Goal: Task Accomplishment & Management: Use online tool/utility

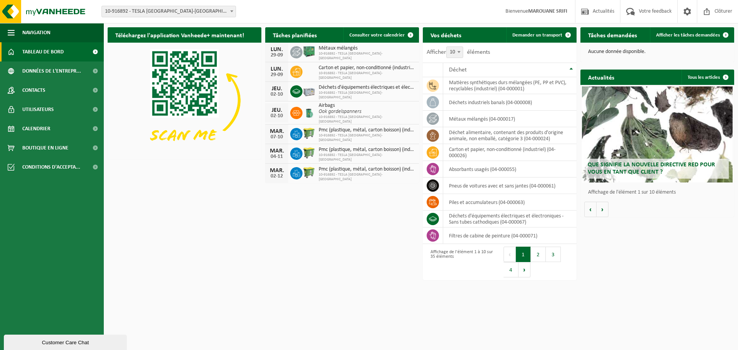
click at [354, 90] on span "Déchets d'équipements électriques et électroniques - sans tubes cathodiques" at bounding box center [367, 88] width 97 height 6
click at [549, 34] on span "Demander un transport" at bounding box center [538, 35] width 50 height 5
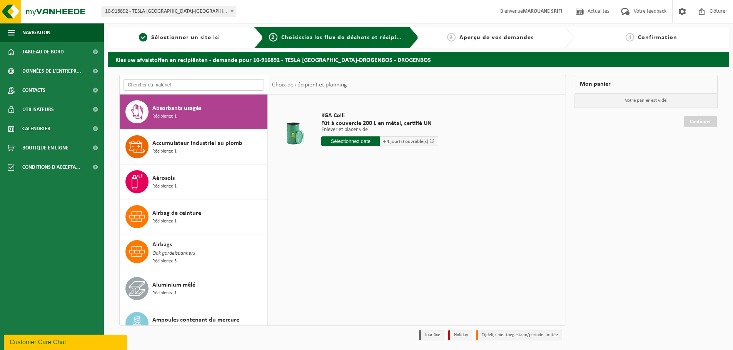
click at [243, 83] on input "text" at bounding box center [193, 85] width 140 height 12
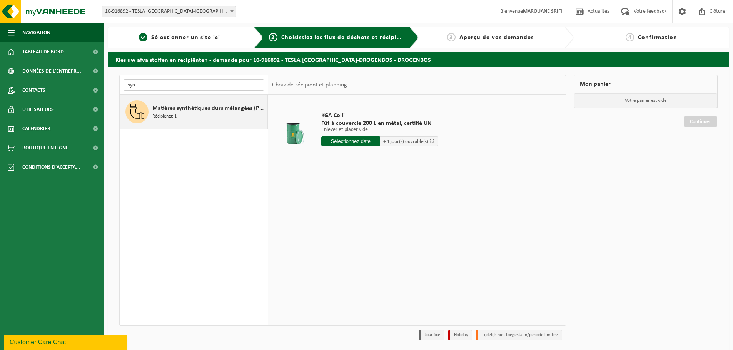
type input "syn"
click at [231, 110] on span "Matières synthétiques durs mélangées (PE, PP et PVC), recyclables (industriel)" at bounding box center [208, 108] width 113 height 9
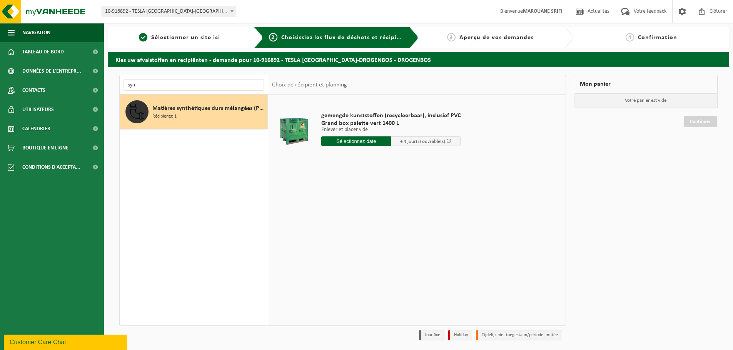
click at [341, 136] on div "gemengde kunststoffen (recycleerbaar), inclusief PVC Grand box palette vert 140…" at bounding box center [390, 130] width 147 height 53
click at [342, 143] on input "text" at bounding box center [356, 142] width 70 height 10
click at [340, 233] on div "30" at bounding box center [341, 234] width 13 height 12
type input "à partir de 2025-09-30"
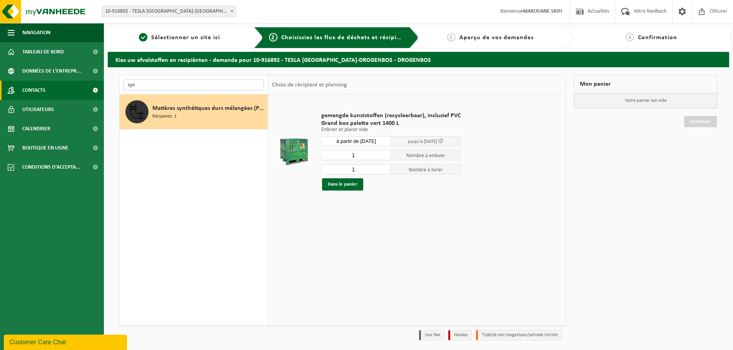
drag, startPoint x: 182, startPoint y: 82, endPoint x: 73, endPoint y: 90, distance: 109.1
click at [73, 90] on div "Navigation Actualités Votre feedback Clôturer Tableau de bord Données de l'entr…" at bounding box center [366, 188] width 733 height 376
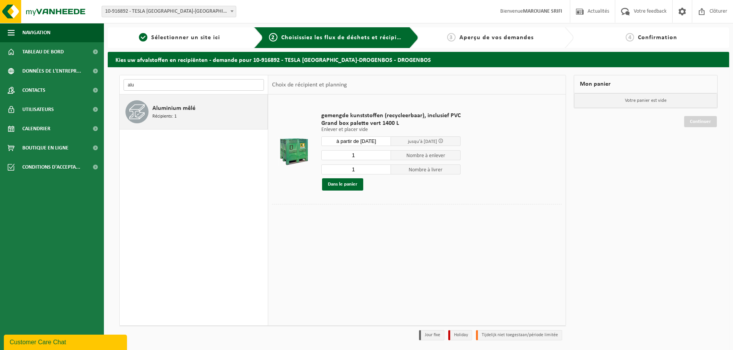
type input "alu"
click at [179, 108] on span "Aluminium mêlé" at bounding box center [173, 108] width 43 height 9
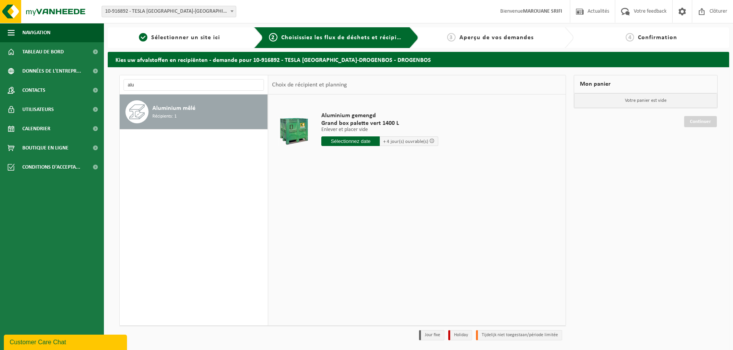
click at [341, 143] on input "text" at bounding box center [350, 142] width 58 height 10
drag, startPoint x: 341, startPoint y: 239, endPoint x: 342, endPoint y: 235, distance: 4.3
click at [342, 240] on div "Septembre, 2025 Lu Ma Me Je Ve Sa Di 1 2 3 4 5 6 7 8 9 10 11 12 13 14 15 16 17 …" at bounding box center [368, 196] width 95 height 90
click at [335, 234] on div "30" at bounding box center [341, 234] width 13 height 12
type input "à partir de 2025-09-30"
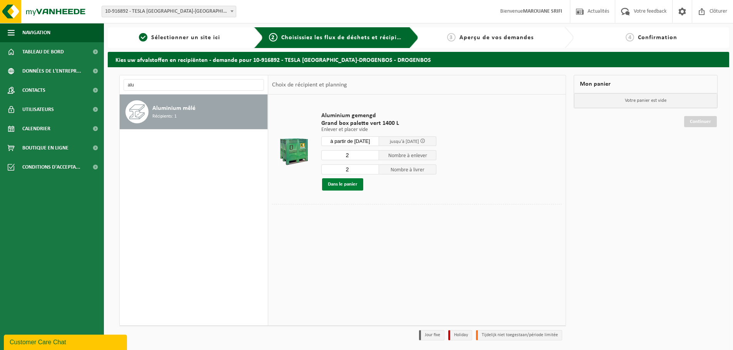
click at [349, 186] on button "Dans le panier" at bounding box center [342, 184] width 41 height 12
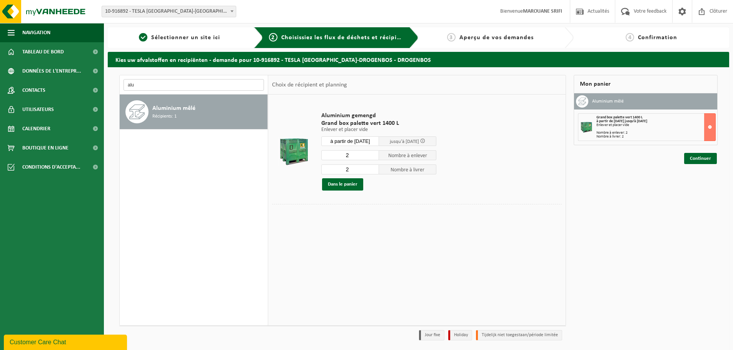
click at [190, 83] on input "alu" at bounding box center [193, 85] width 140 height 12
type input "a"
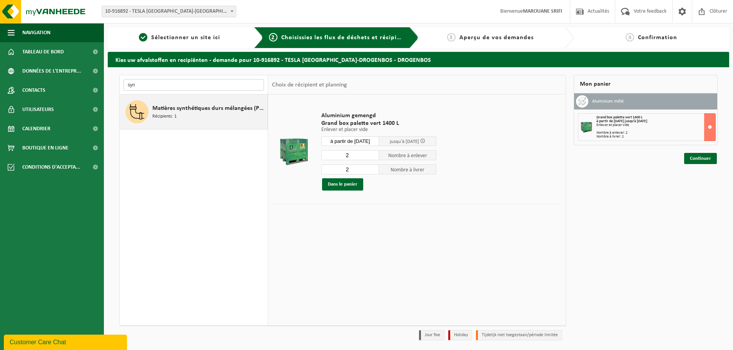
type input "syn"
click at [194, 108] on span "Matières synthétiques durs mélangées (PE, PP et PVC), recyclables (industriel)" at bounding box center [208, 108] width 113 height 9
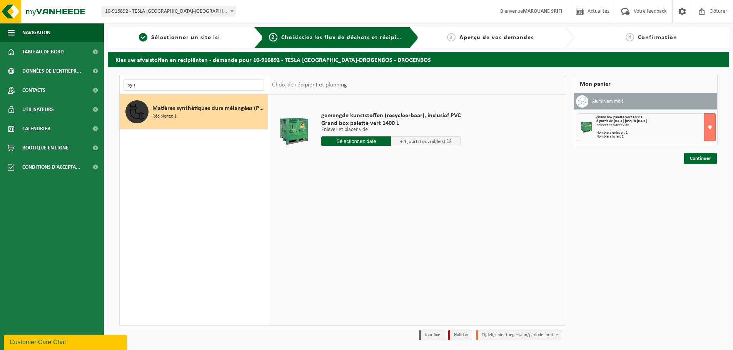
click at [361, 137] on input "text" at bounding box center [356, 142] width 70 height 10
click at [339, 237] on div "30" at bounding box center [341, 234] width 13 height 12
type input "à partir de 2025-09-30"
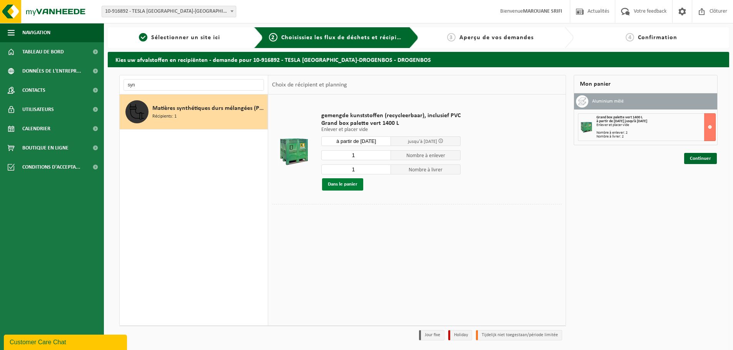
click at [346, 185] on button "Dans le panier" at bounding box center [342, 184] width 41 height 12
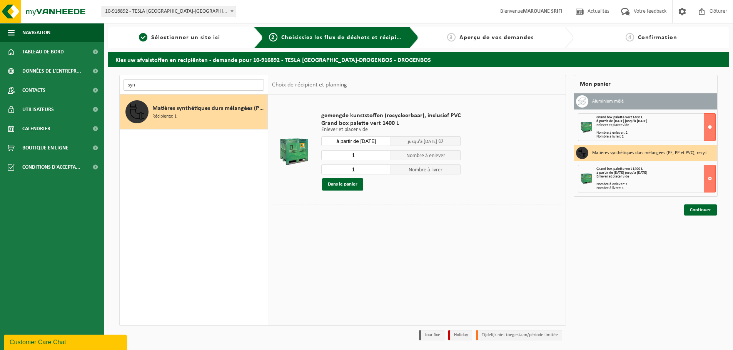
click at [161, 87] on input "syn" at bounding box center [193, 85] width 140 height 12
type input "s"
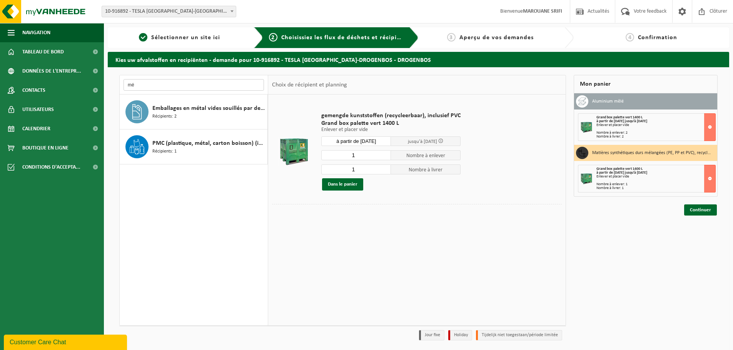
type input "m"
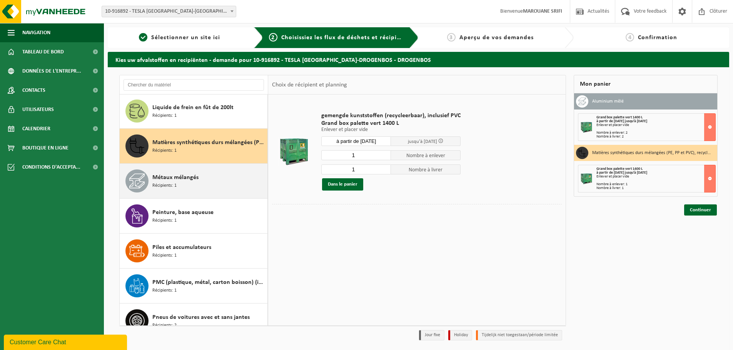
click at [217, 181] on div "Métaux mélangés Récipients: 1" at bounding box center [208, 181] width 113 height 23
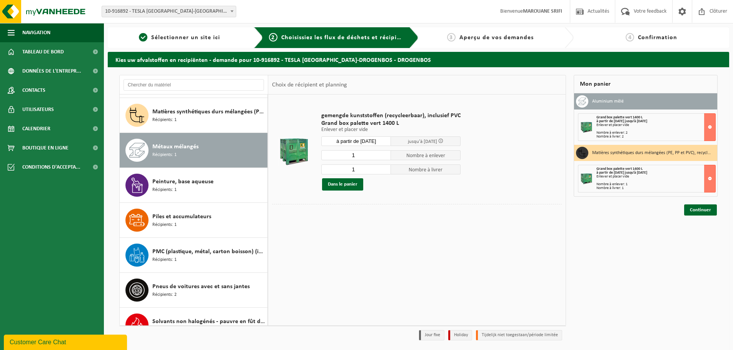
scroll to position [876, 0]
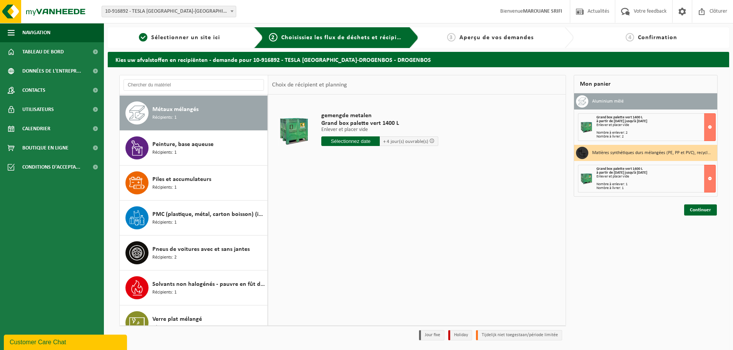
click at [349, 141] on input "text" at bounding box center [350, 142] width 58 height 10
click at [340, 236] on div "30" at bounding box center [341, 234] width 13 height 12
type input "à partir de 2025-09-30"
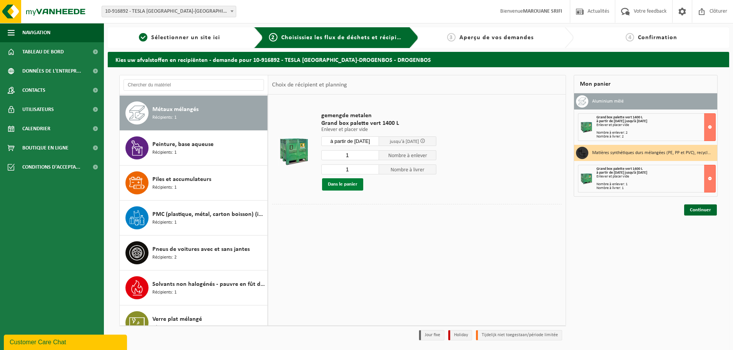
click at [339, 188] on button "Dans le panier" at bounding box center [342, 184] width 41 height 12
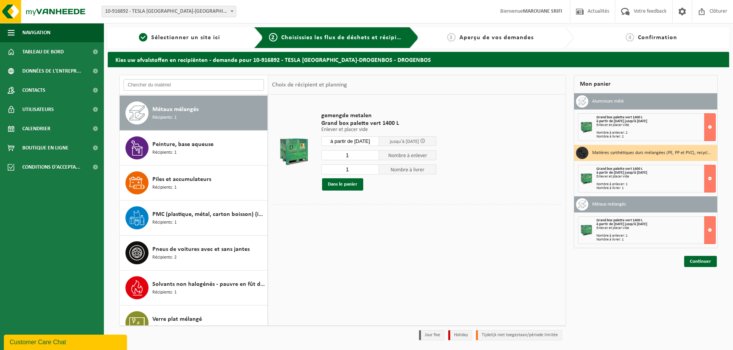
drag, startPoint x: 194, startPoint y: 88, endPoint x: 104, endPoint y: 92, distance: 90.5
click at [104, 92] on div "Kies uw afvalstoffen en recipiënten - demande pour 10-916892 - TESLA BELGIUM-DR…" at bounding box center [418, 212] width 629 height 320
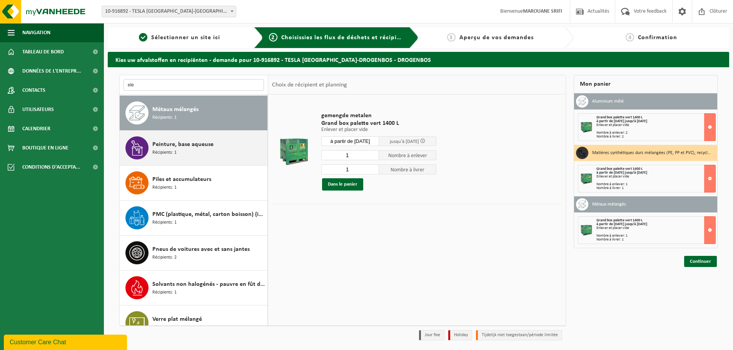
scroll to position [0, 0]
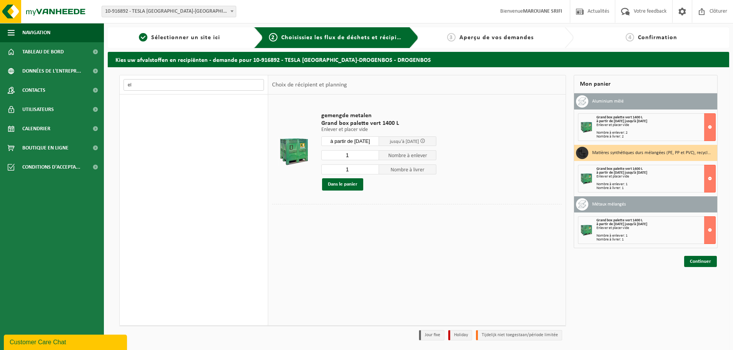
type input "e"
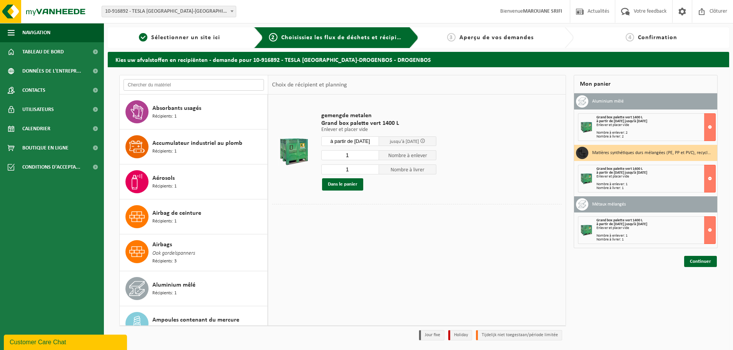
click at [182, 84] on input "text" at bounding box center [193, 85] width 140 height 12
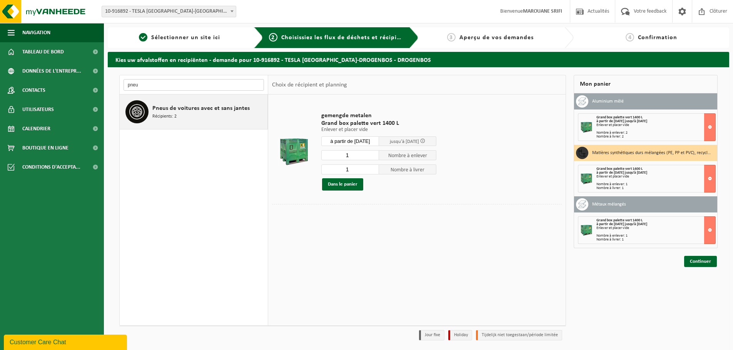
type input "pneu"
click at [208, 117] on div "Pneus de voitures avec et sans jantes Récipients: 2" at bounding box center [208, 111] width 113 height 23
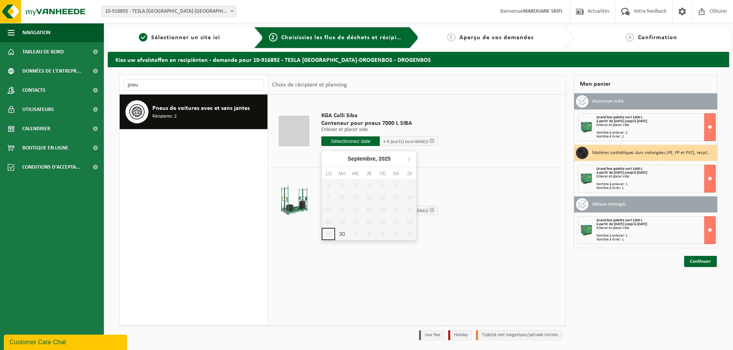
click at [341, 139] on input "text" at bounding box center [350, 142] width 58 height 10
click at [342, 231] on div "30" at bounding box center [341, 234] width 13 height 12
type input "à partir de 2025-09-30"
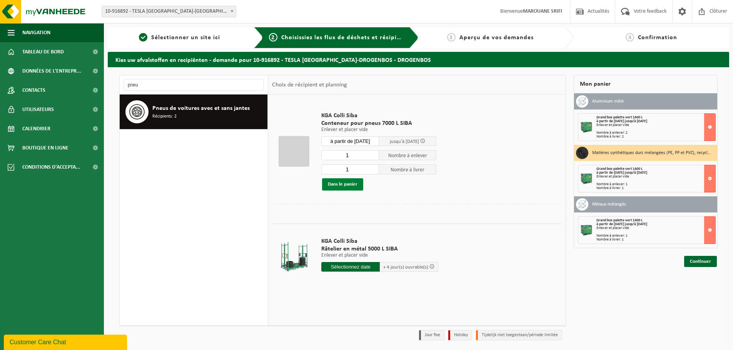
click at [331, 182] on button "Dans le panier" at bounding box center [342, 184] width 41 height 12
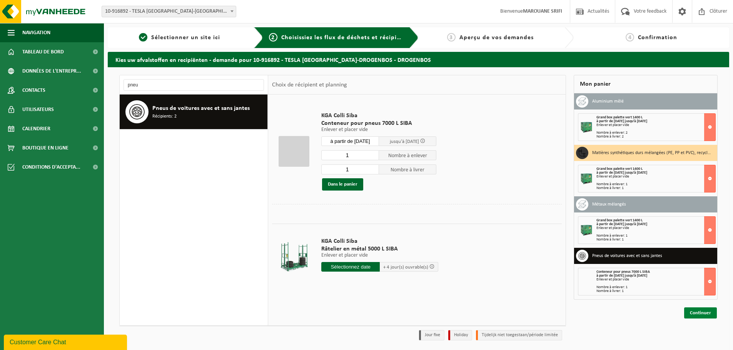
click at [699, 309] on link "Continuer" at bounding box center [700, 313] width 33 height 11
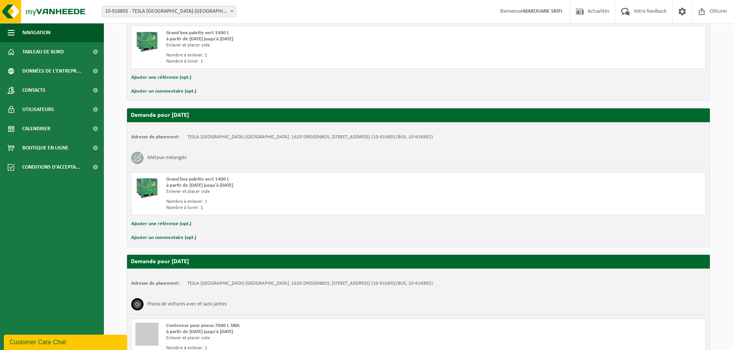
scroll to position [425, 0]
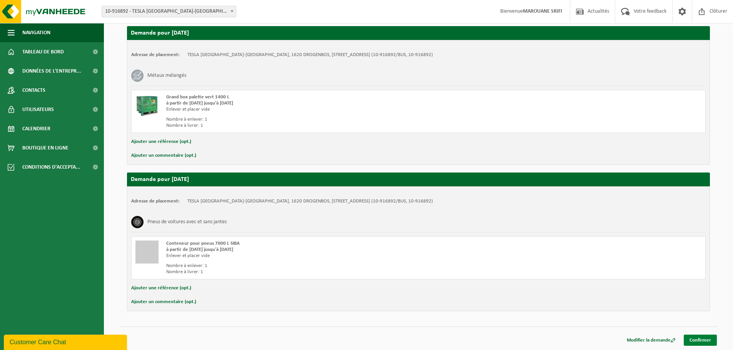
drag, startPoint x: 699, startPoint y: 348, endPoint x: 699, endPoint y: 344, distance: 4.6
click at [699, 344] on link "Confirmer" at bounding box center [699, 340] width 33 height 11
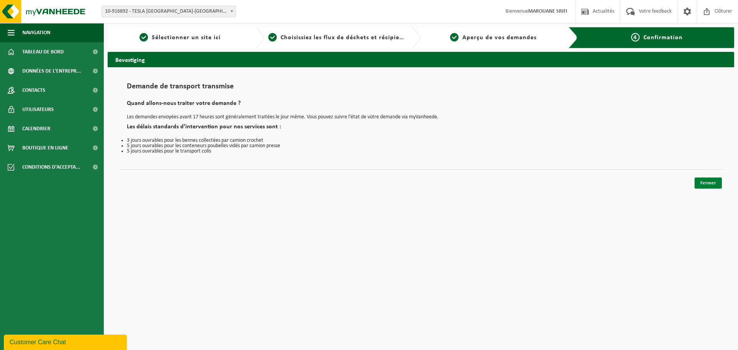
click at [712, 180] on link "Fermer" at bounding box center [708, 183] width 27 height 11
